Goal: Task Accomplishment & Management: Use online tool/utility

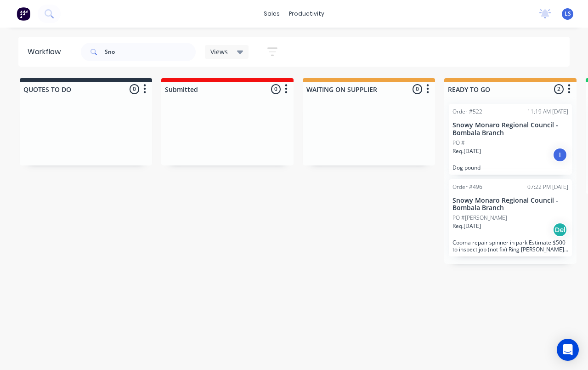
scroll to position [0, 220]
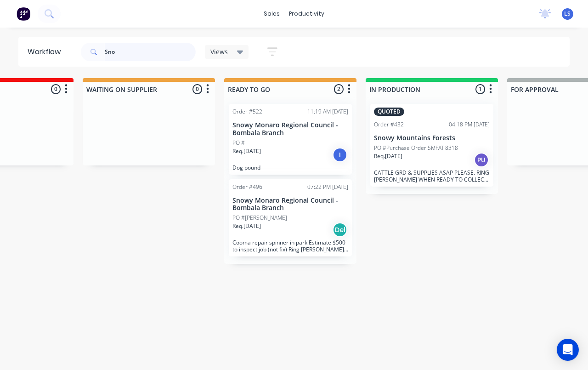
click at [143, 56] on input "Sno" at bounding box center [150, 52] width 91 height 18
type input "S"
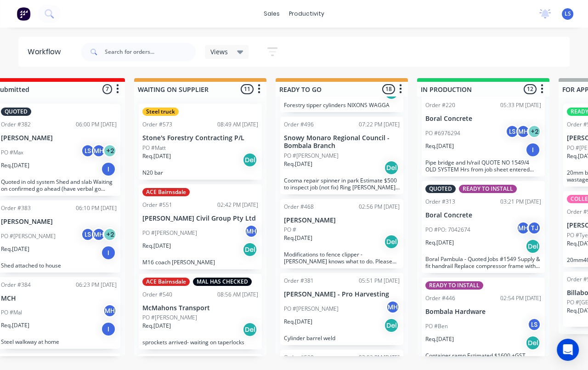
scroll to position [227, 0]
click at [121, 46] on input "text" at bounding box center [150, 52] width 91 height 18
type input "A"
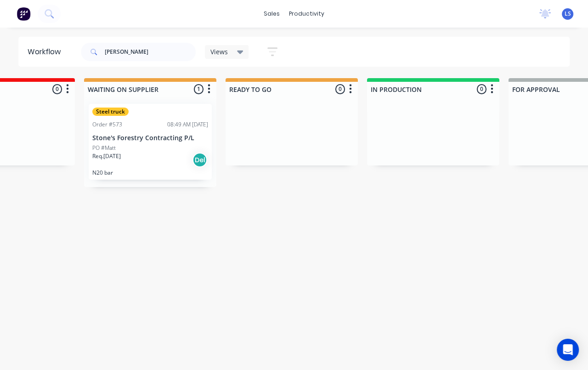
scroll to position [0, 219]
click at [121, 52] on input "[PERSON_NAME]" at bounding box center [150, 52] width 91 height 18
type input "M"
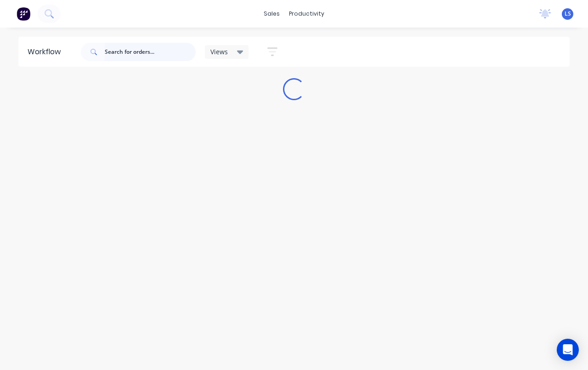
scroll to position [0, 0]
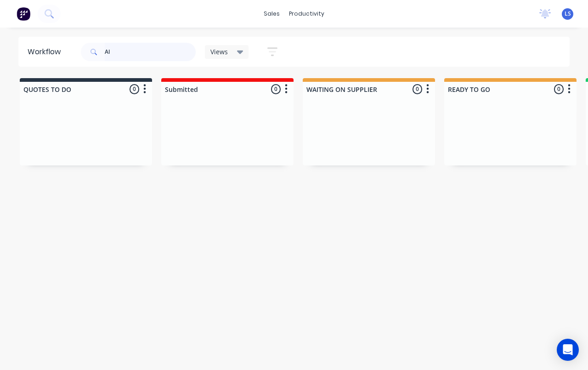
type input "A"
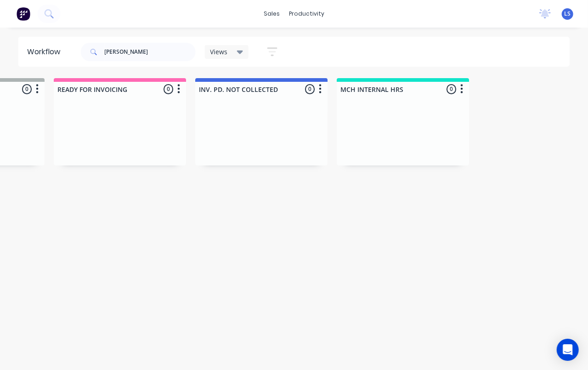
scroll to position [0, 944]
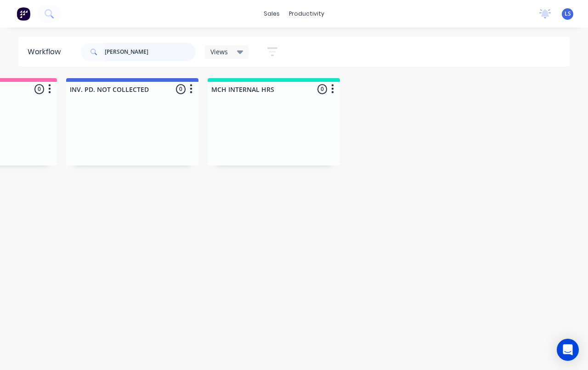
type input "[PERSON_NAME]"
click at [48, 5] on button at bounding box center [49, 14] width 23 height 18
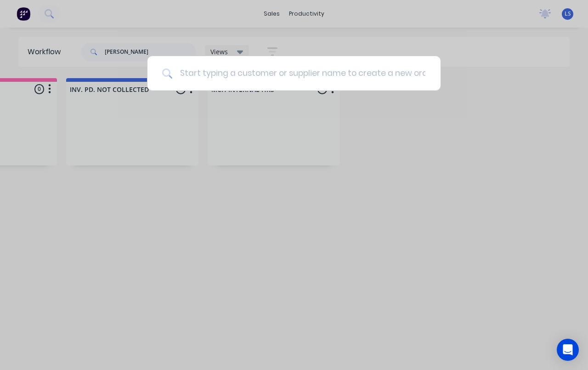
click at [365, 79] on input at bounding box center [298, 73] width 253 height 34
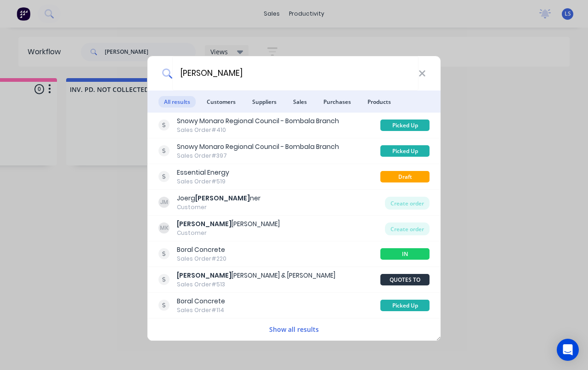
click at [227, 103] on span "Customers" at bounding box center [221, 101] width 40 height 11
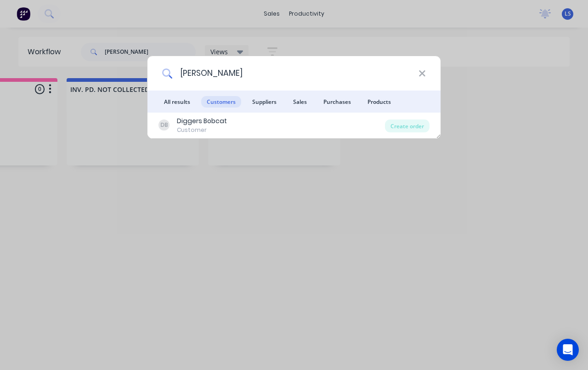
type input "[PERSON_NAME]"
click at [416, 123] on div "Create order" at bounding box center [407, 125] width 45 height 13
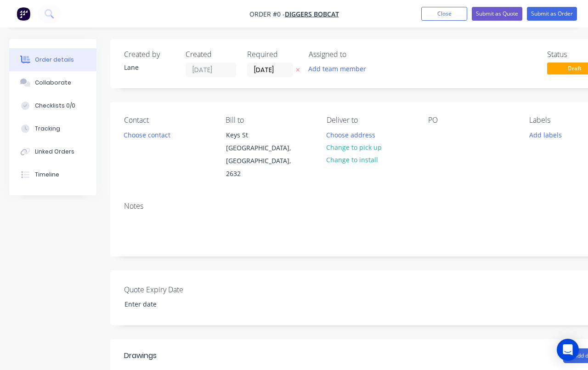
click at [136, 137] on button "Choose contact" at bounding box center [147, 134] width 56 height 12
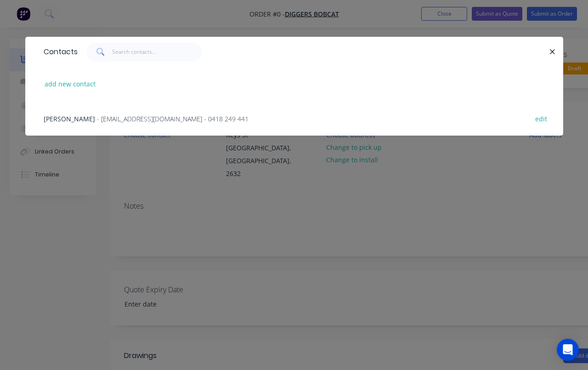
click at [70, 121] on span "[PERSON_NAME]" at bounding box center [69, 118] width 51 height 9
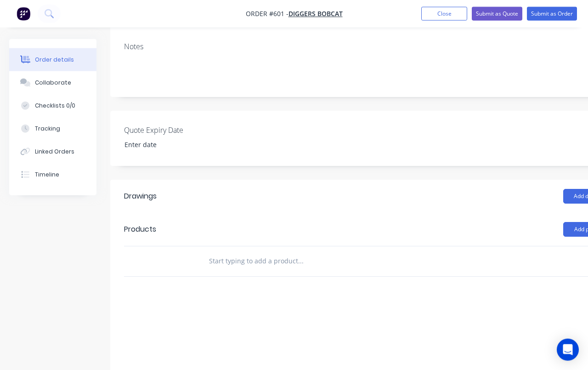
scroll to position [146, 0]
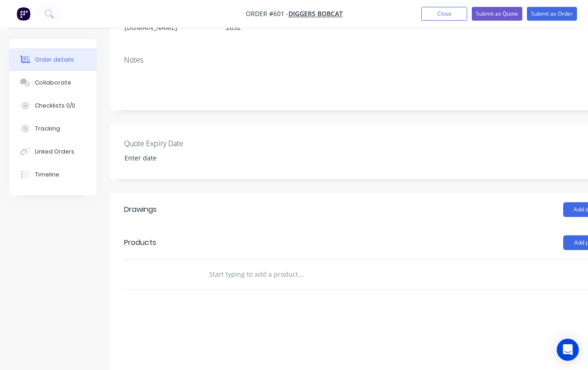
click at [569, 235] on button "Add product" at bounding box center [589, 242] width 53 height 15
click at [567, 259] on div "Product catalogue" at bounding box center [572, 265] width 71 height 13
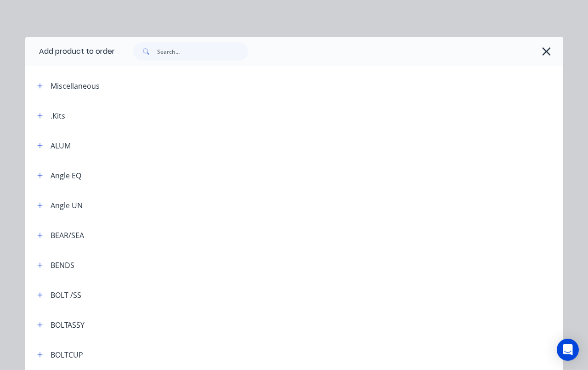
scroll to position [113, 0]
click at [162, 54] on input "text" at bounding box center [202, 51] width 91 height 18
type input "Gal"
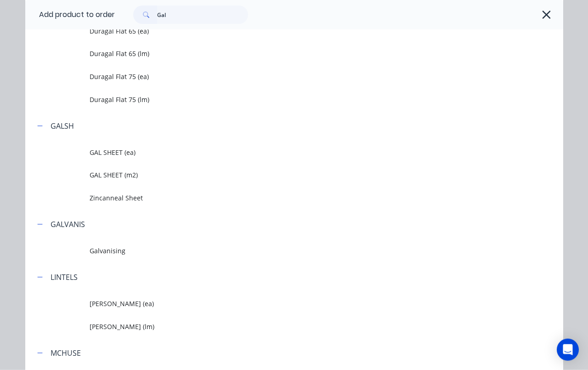
scroll to position [720, 0]
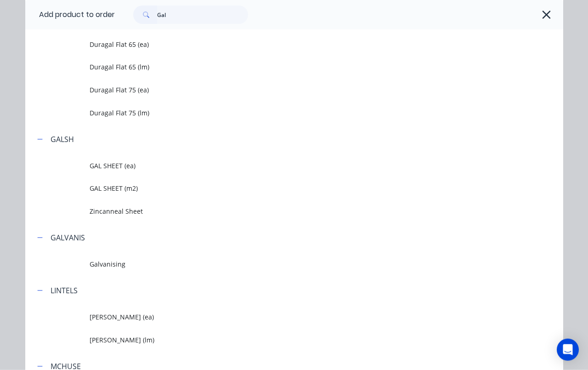
click at [156, 187] on span "GAL SHEET (m2)" at bounding box center [279, 188] width 378 height 10
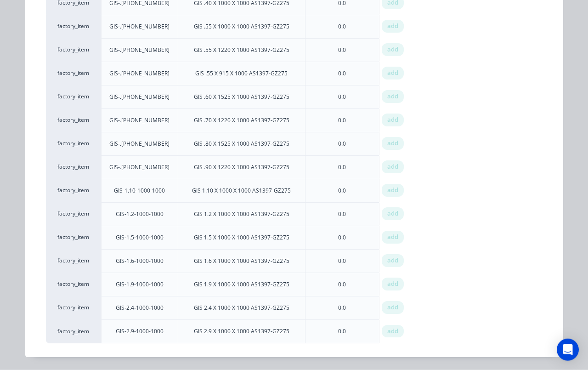
scroll to position [155, 0]
click at [393, 233] on span "add" at bounding box center [392, 236] width 11 height 9
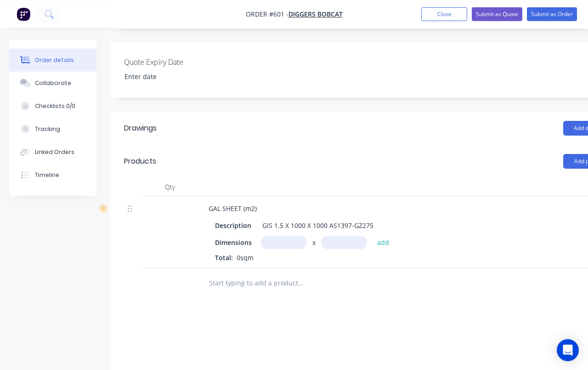
click at [283, 235] on input "text" at bounding box center [284, 241] width 46 height 13
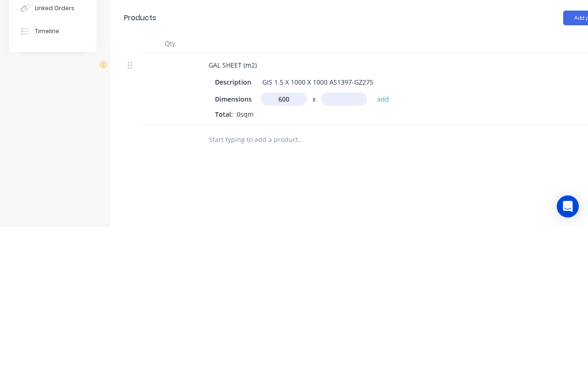
click at [344, 236] on input "text" at bounding box center [344, 242] width 46 height 13
click at [295, 236] on input "600m" at bounding box center [284, 242] width 46 height 13
type input "6"
click at [351, 236] on input "text" at bounding box center [344, 242] width 46 height 13
click at [283, 236] on input "0.2m" at bounding box center [284, 242] width 46 height 13
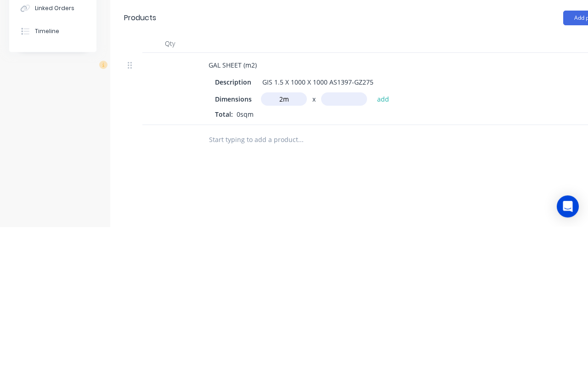
click at [293, 236] on input "2m" at bounding box center [284, 242] width 46 height 13
type input "2"
click at [343, 236] on input "text" at bounding box center [344, 242] width 46 height 13
type input "0.6m"
type input "2.4"
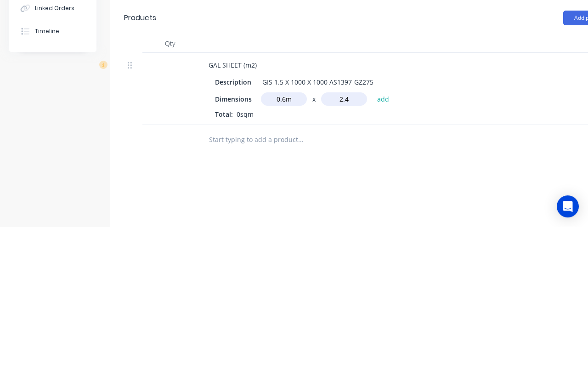
click at [377, 236] on button "add" at bounding box center [383, 242] width 22 height 12
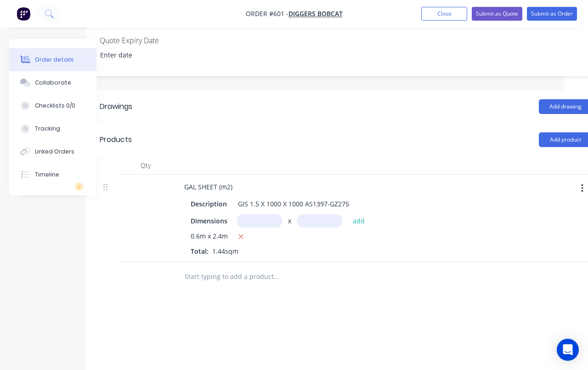
click at [261, 267] on input "text" at bounding box center [276, 276] width 184 height 18
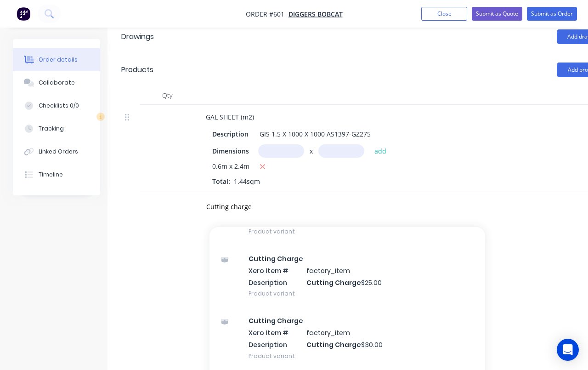
scroll to position [386, 0]
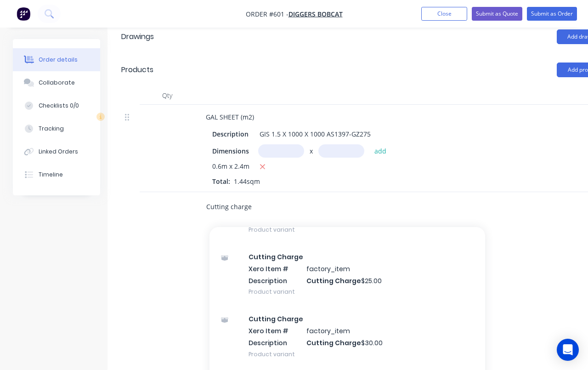
type input "Cutting charge"
click at [368, 345] on div "Cutting Charge Xero Item # factory_item Description Cutting Charge $30.00 Produ…" at bounding box center [347, 336] width 276 height 62
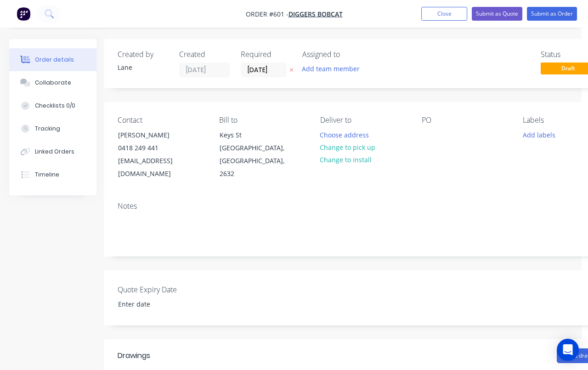
scroll to position [0, 51]
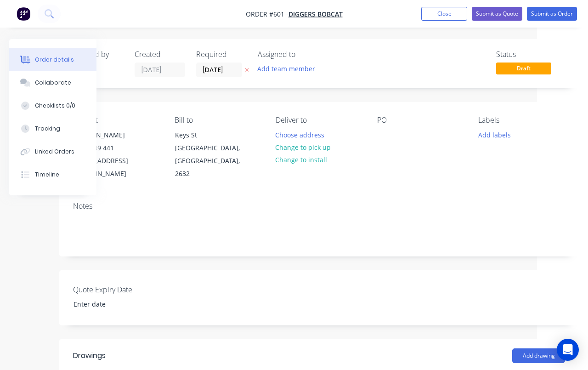
click at [557, 14] on button "Submit as Order" at bounding box center [552, 14] width 50 height 14
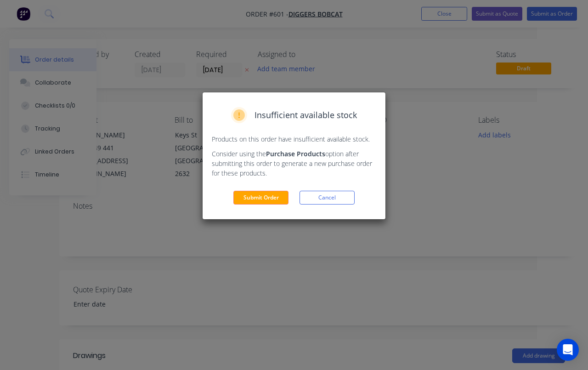
click at [271, 195] on button "Submit Order" at bounding box center [260, 198] width 55 height 14
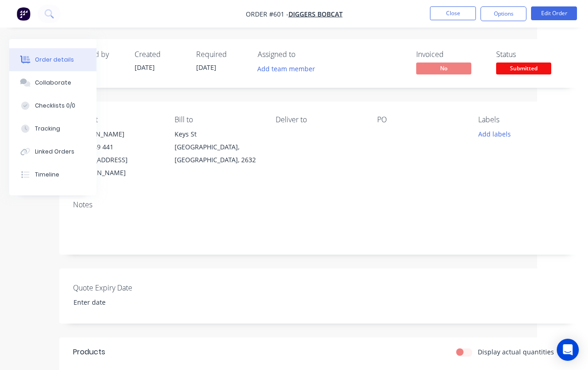
click at [521, 73] on span "Submitted" at bounding box center [523, 67] width 55 height 11
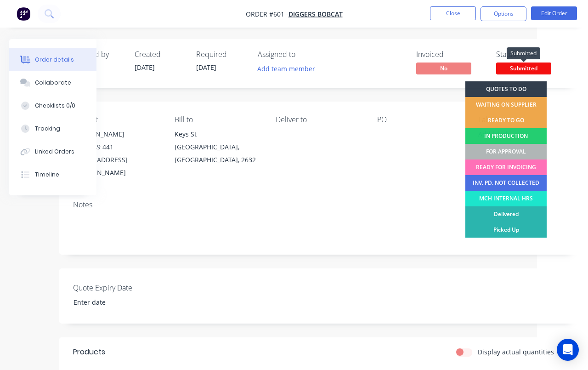
click at [543, 65] on span "Submitted" at bounding box center [523, 67] width 55 height 11
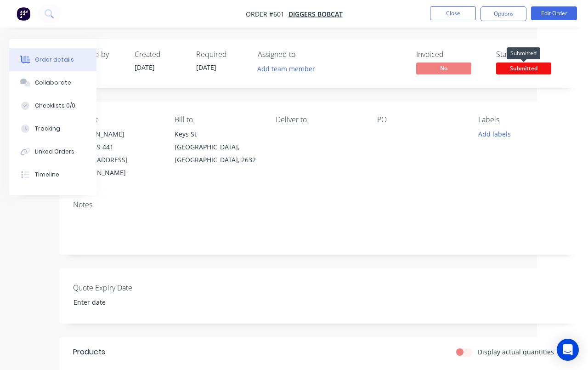
click at [537, 70] on span "Submitted" at bounding box center [523, 67] width 55 height 11
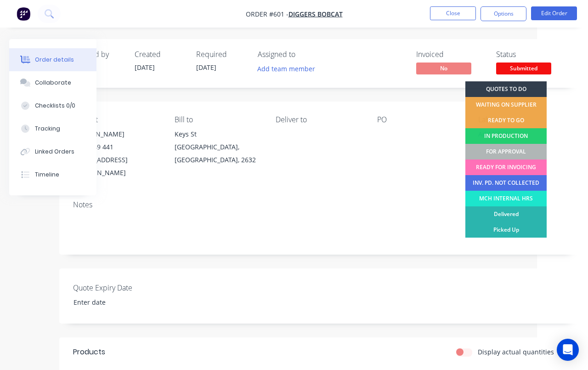
click at [521, 151] on div "FOR APPROVAL" at bounding box center [505, 152] width 81 height 16
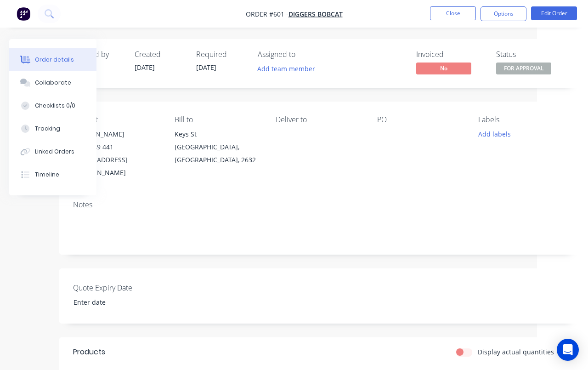
click at [442, 13] on button "Close" at bounding box center [453, 13] width 46 height 14
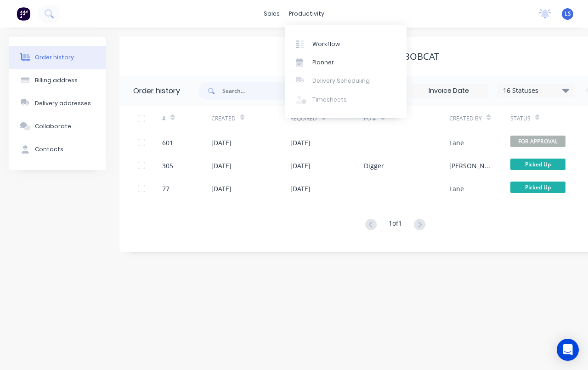
click at [337, 48] on link "Workflow" at bounding box center [346, 43] width 122 height 18
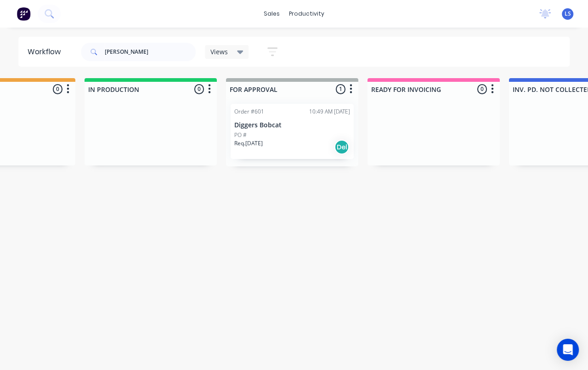
scroll to position [0, 505]
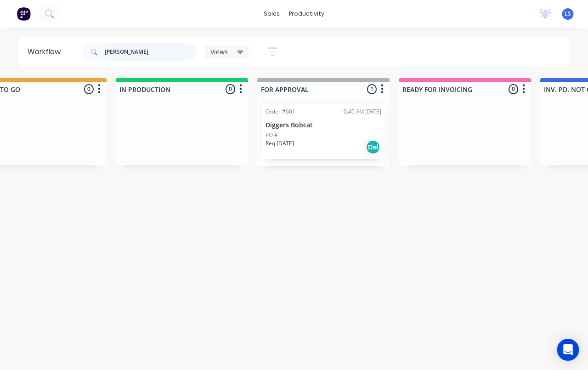
click at [149, 58] on input "[PERSON_NAME]" at bounding box center [150, 52] width 91 height 18
type input "C"
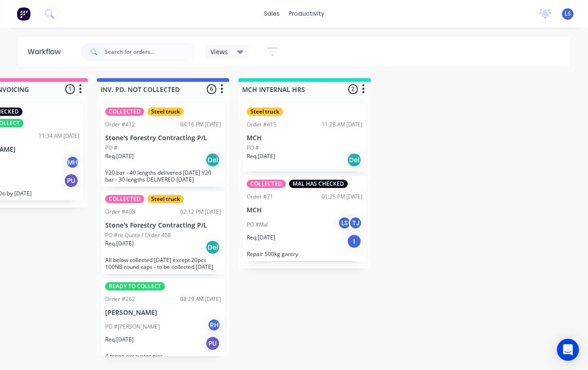
scroll to position [0, 944]
